Goal: Information Seeking & Learning: Learn about a topic

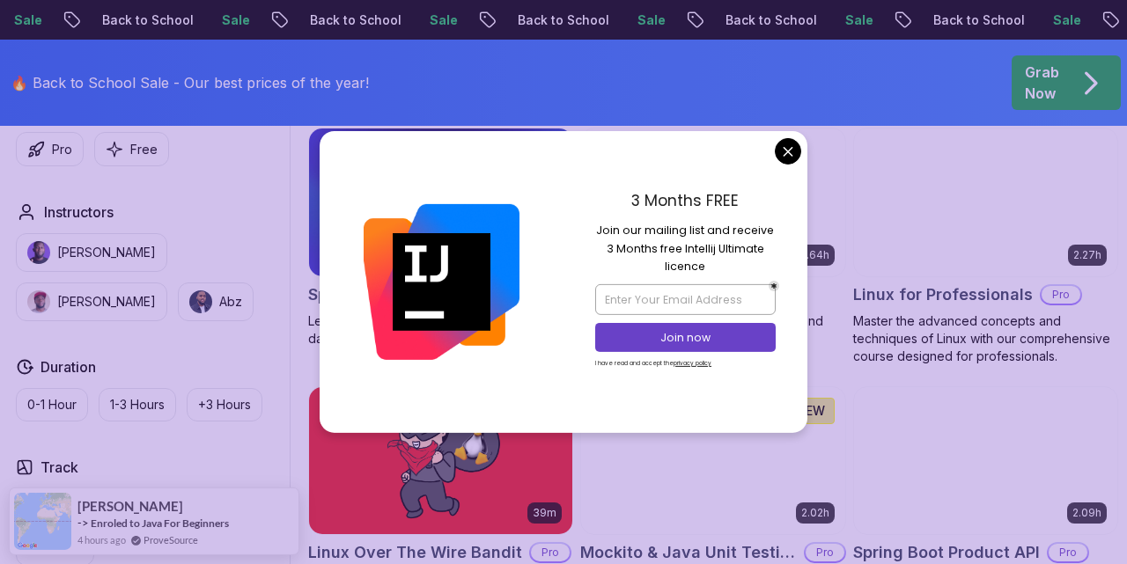
scroll to position [3570, 0]
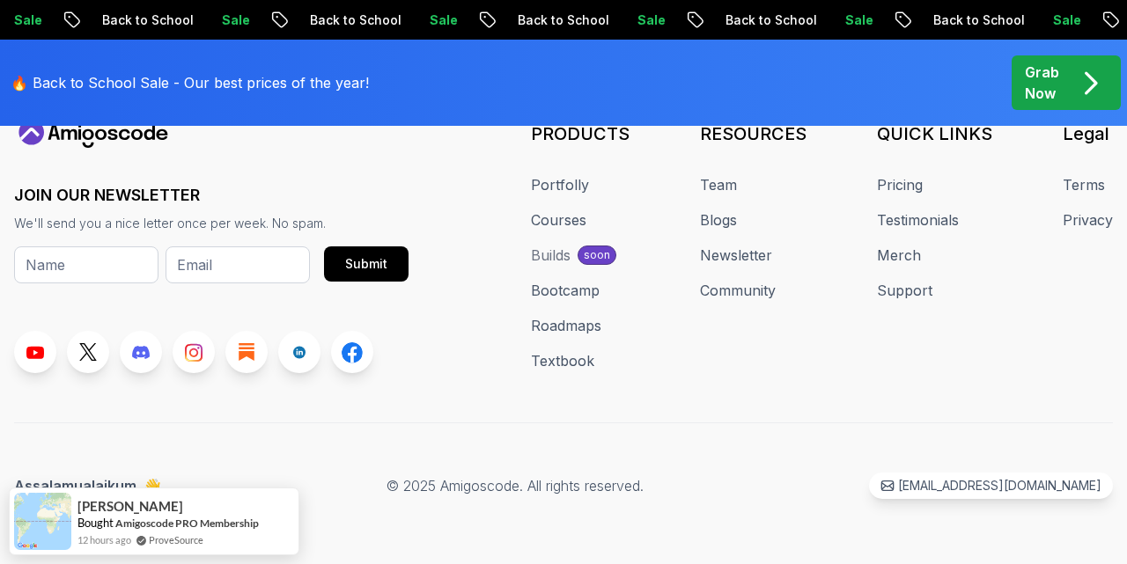
scroll to position [5495, 0]
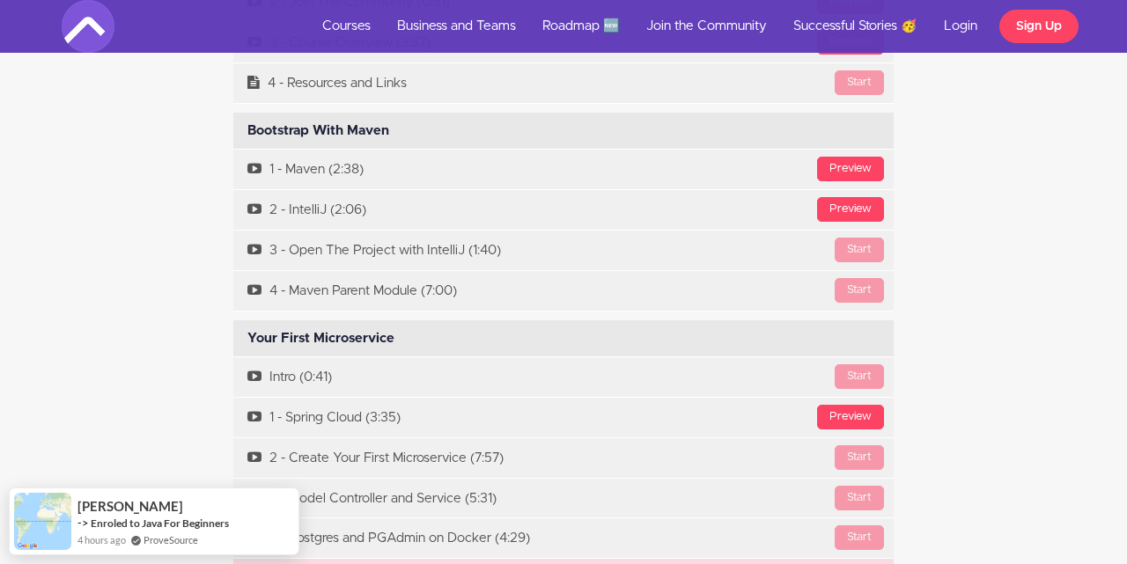
scroll to position [5217, 0]
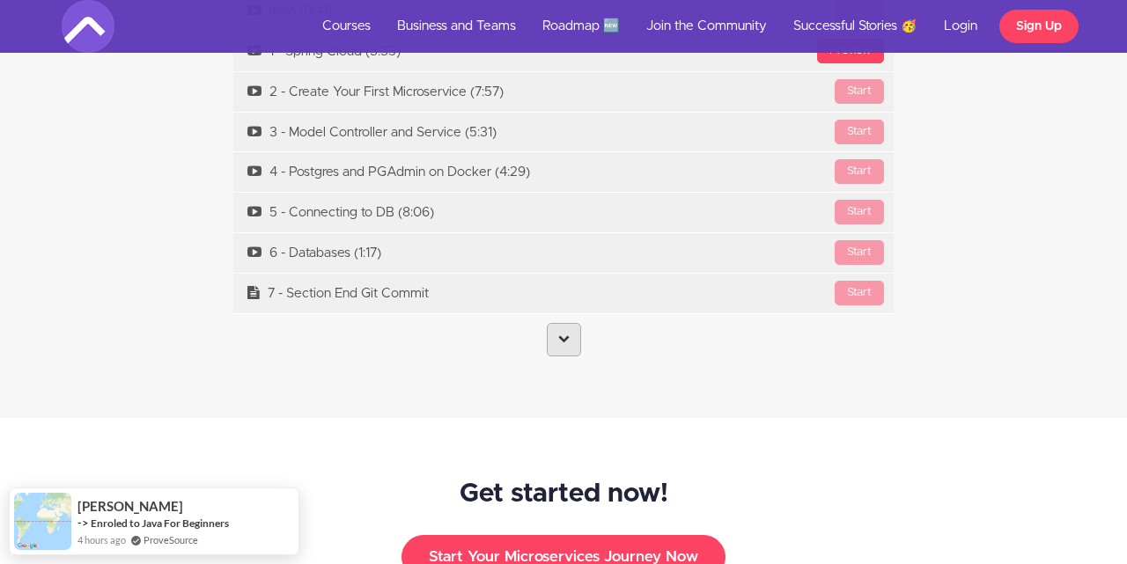
click at [573, 323] on link at bounding box center [564, 339] width 34 height 33
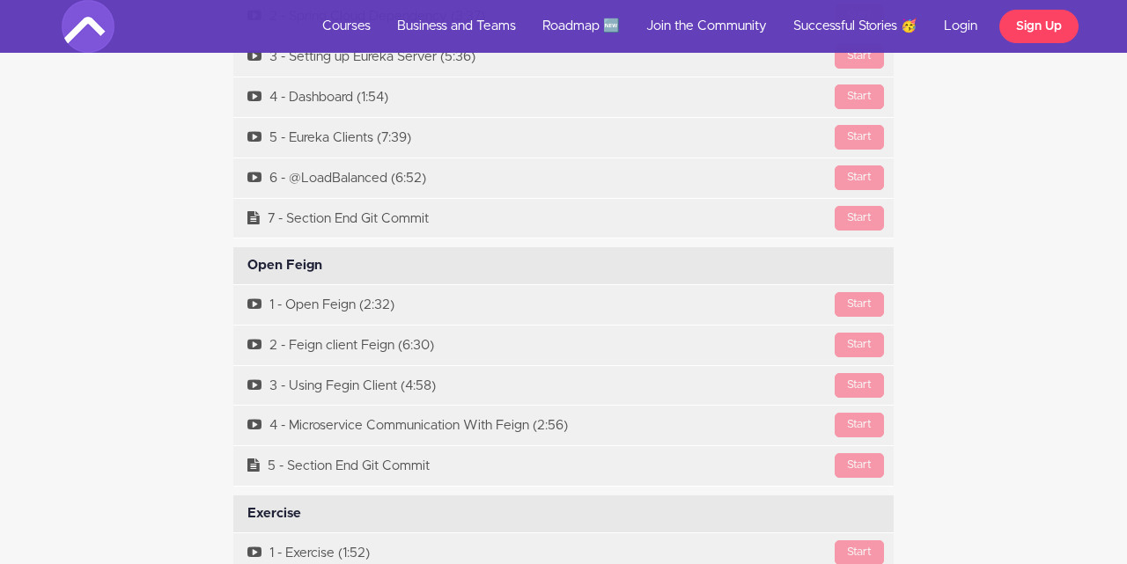
scroll to position [5675, 0]
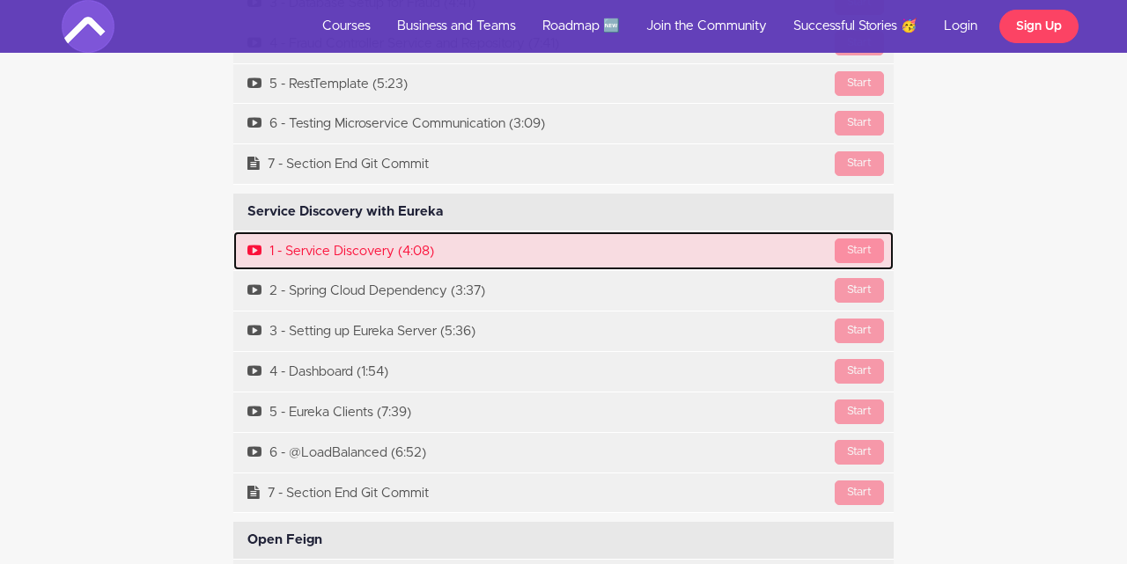
click at [418, 231] on link "Start 1 - Service Discovery (4:08)" at bounding box center [563, 251] width 660 height 40
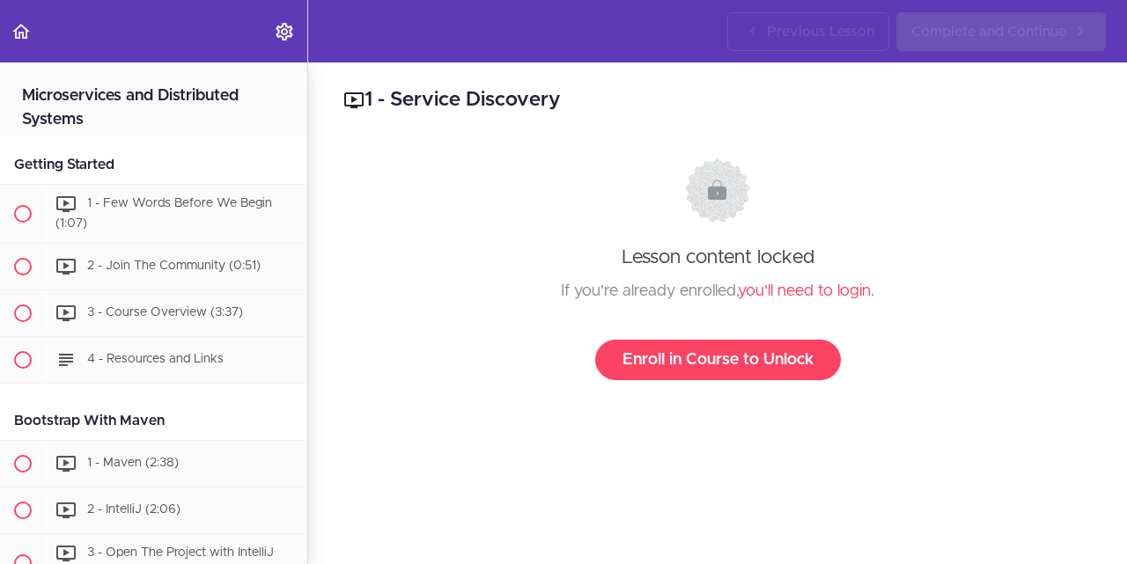
scroll to position [1498, 0]
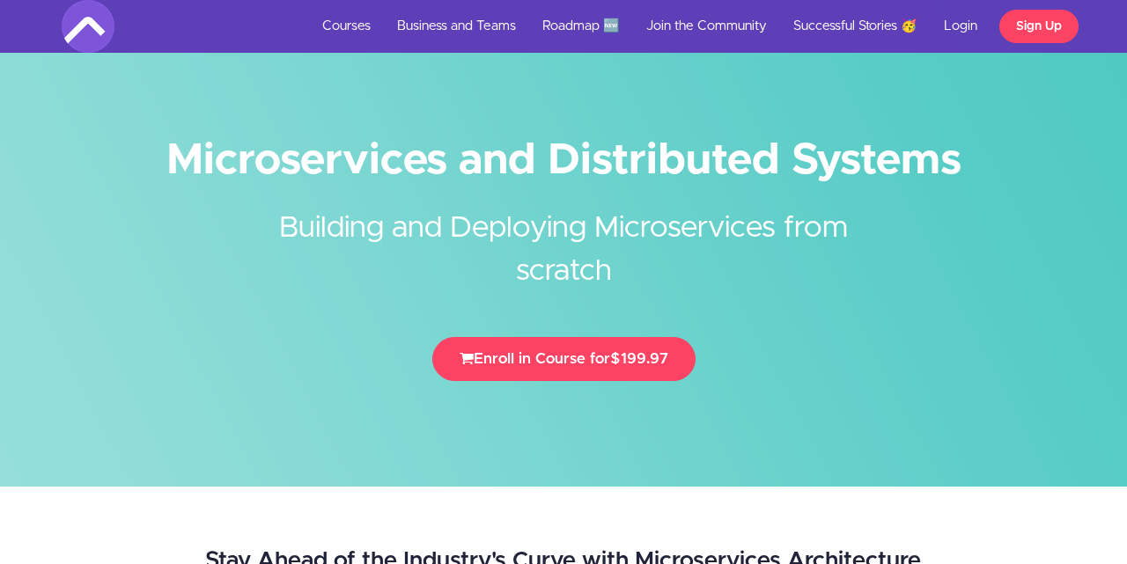
scroll to position [5675, 0]
